Goal: Register for event/course

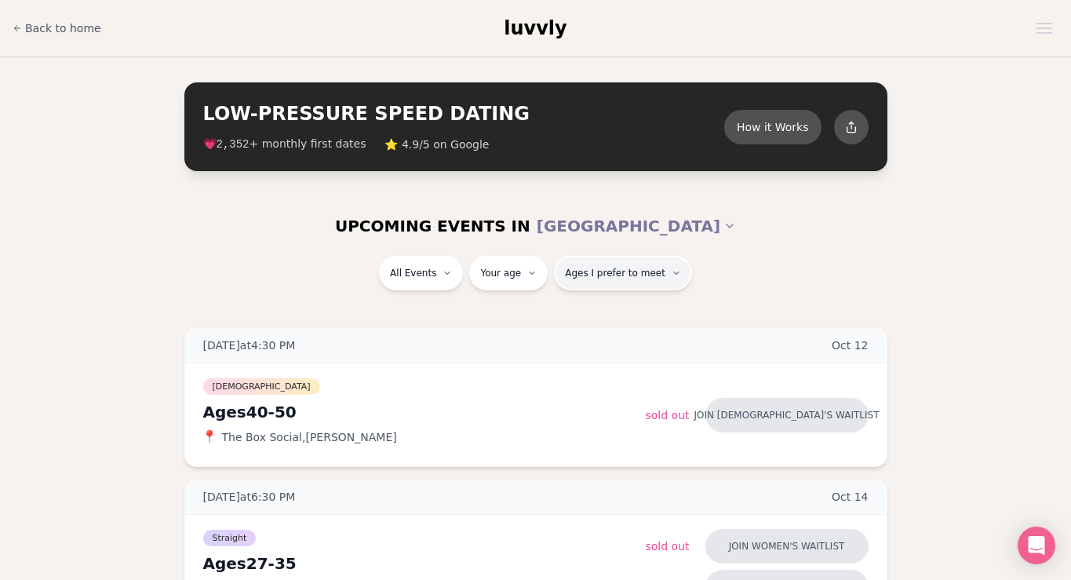
click at [582, 275] on span "Ages I prefer to meet" at bounding box center [615, 273] width 100 height 13
click at [602, 279] on button "Ages I prefer to meet" at bounding box center [623, 273] width 138 height 35
click at [603, 264] on button "Ages I prefer to meet" at bounding box center [623, 273] width 138 height 35
click at [597, 315] on div "Please enter your age first" at bounding box center [626, 318] width 146 height 28
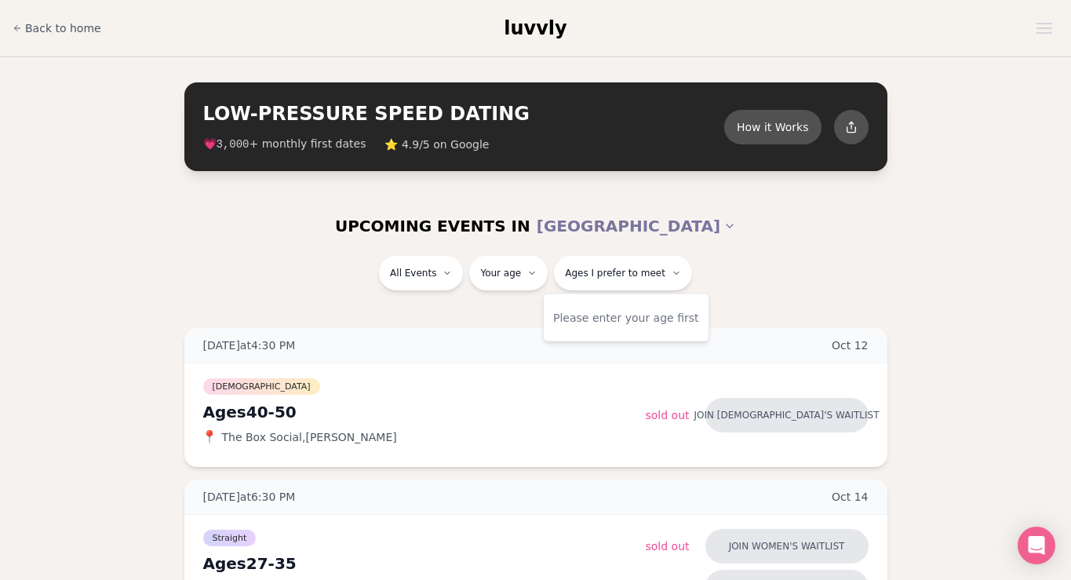
click at [411, 298] on div "All Events Your age Ages I prefer to meet" at bounding box center [535, 282] width 1071 height 53
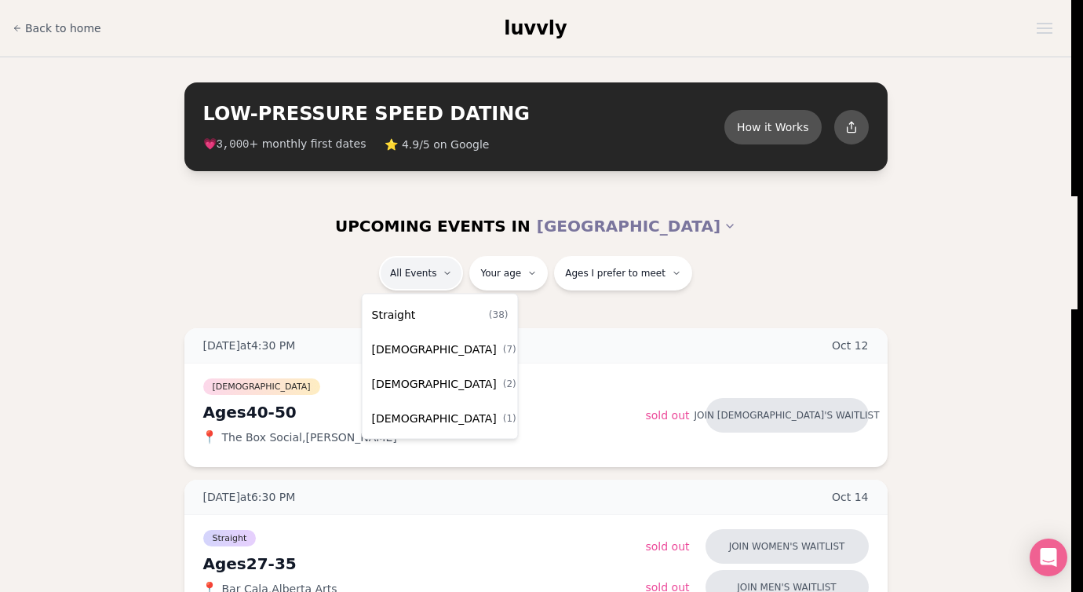
click at [410, 363] on div "[DEMOGRAPHIC_DATA] ( 7 )" at bounding box center [440, 349] width 149 height 35
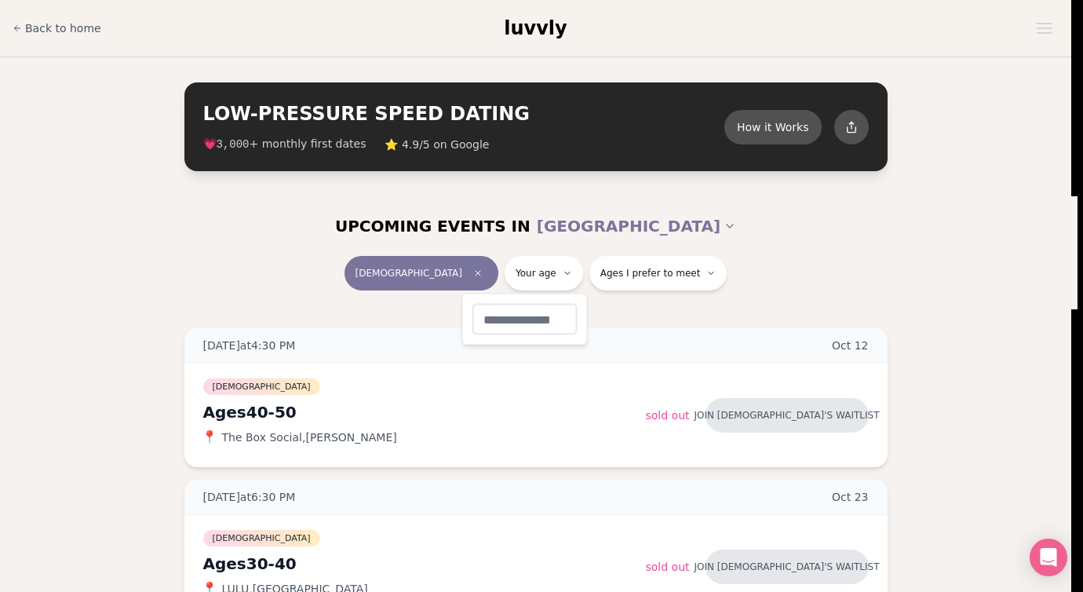
type input "**"
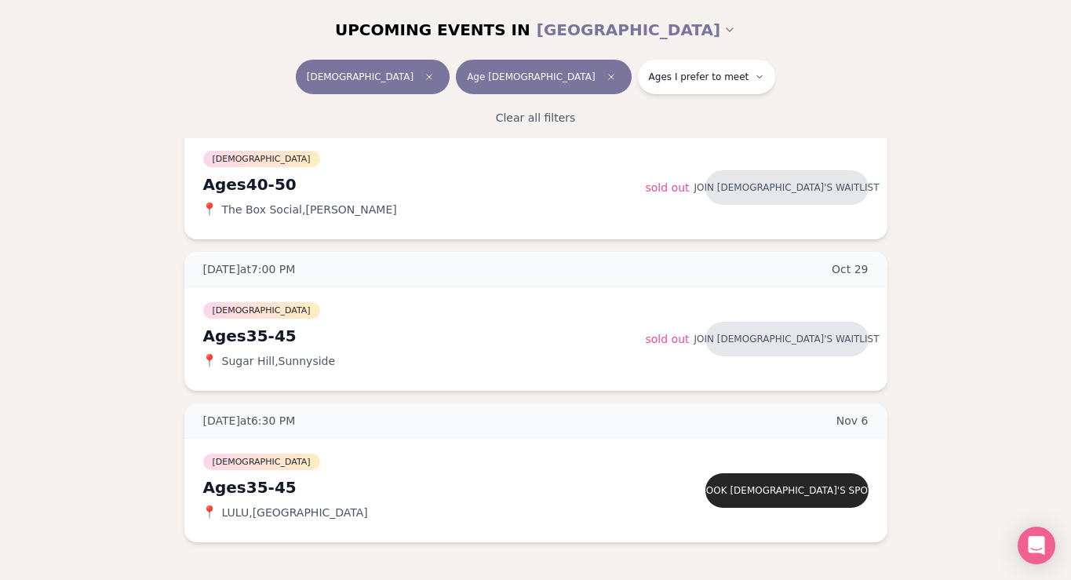
scroll to position [254, 0]
